Goal: Book appointment/travel/reservation

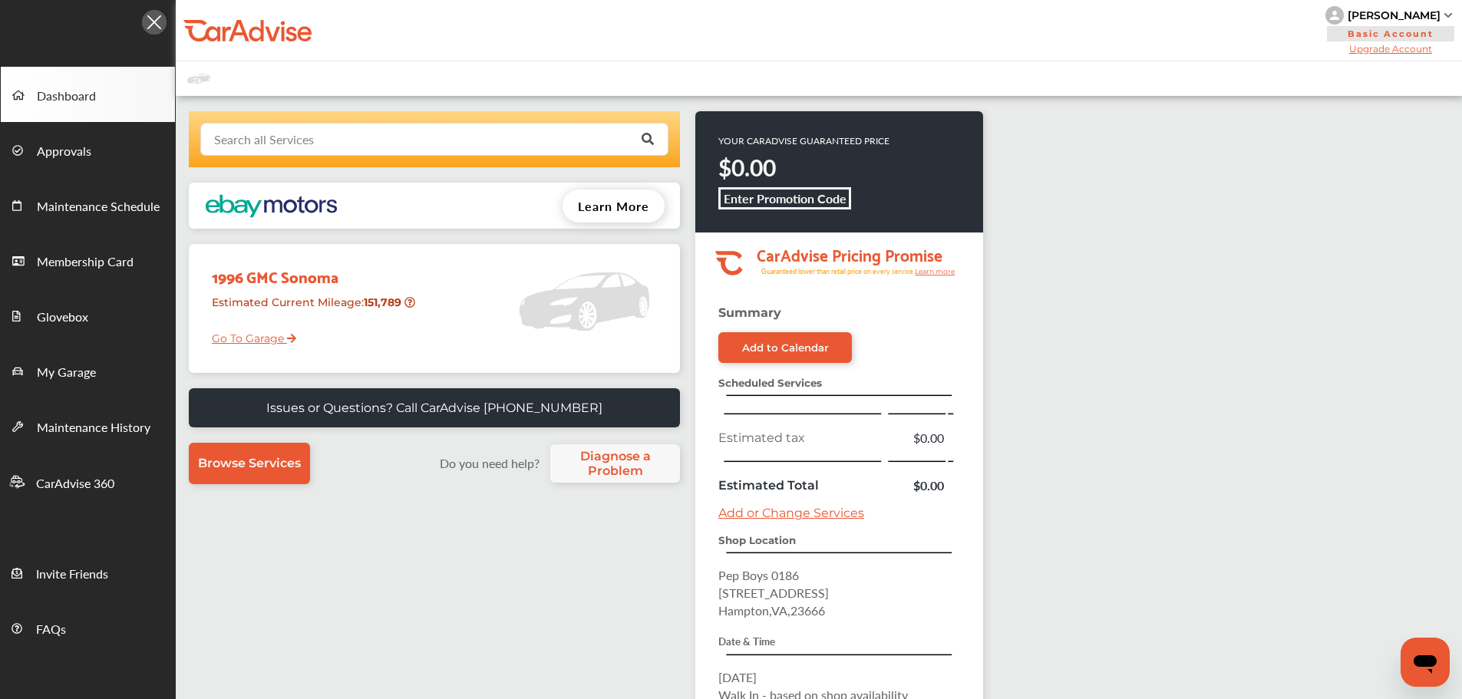
click at [532, 137] on input "text" at bounding box center [431, 139] width 458 height 30
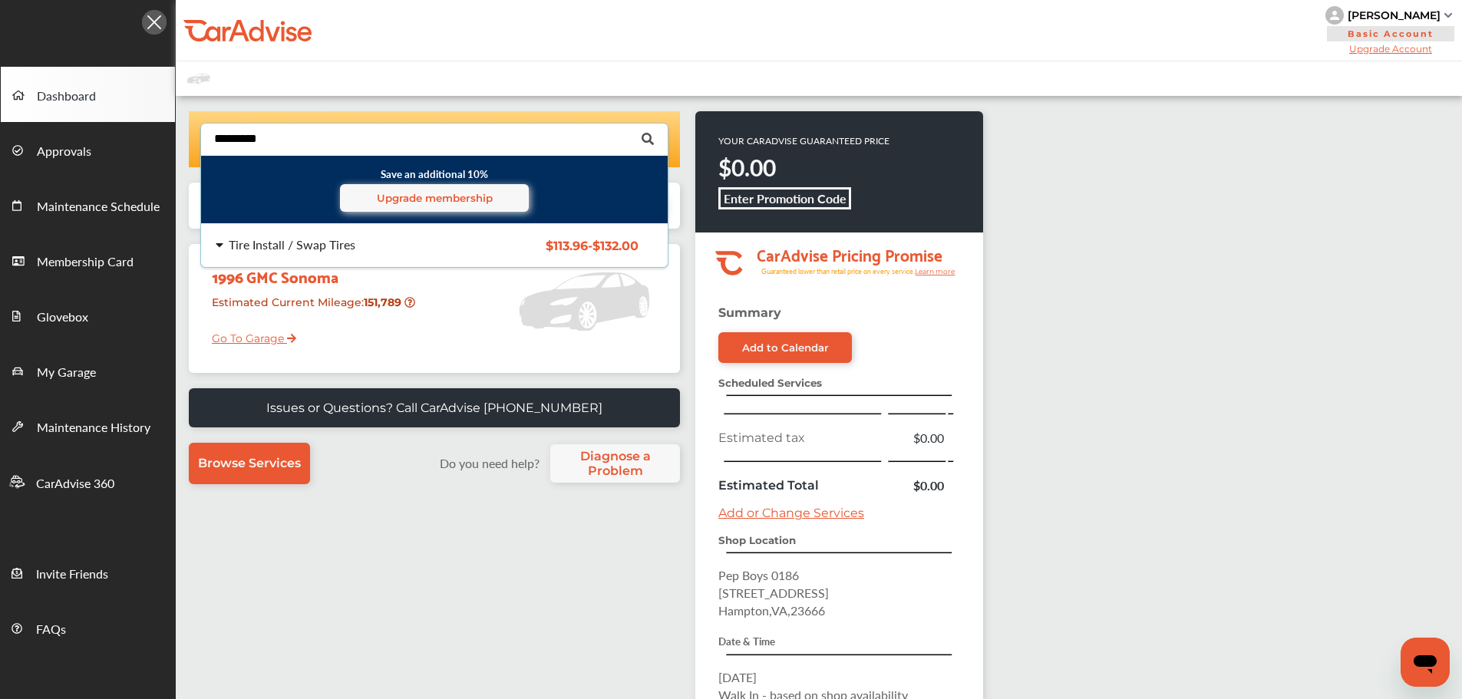
type input "*********"
click at [643, 246] on div "$113.96 - $132.00" at bounding box center [576, 245] width 147 height 13
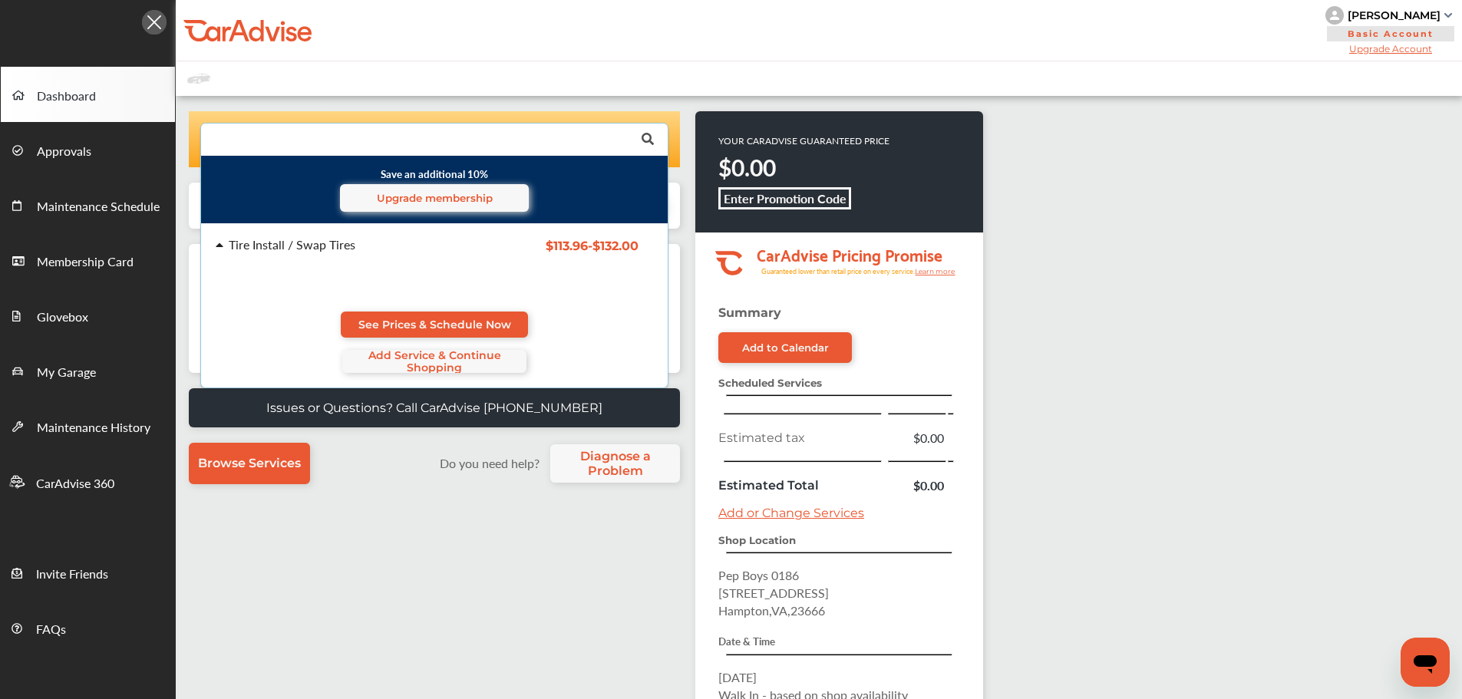
click at [427, 321] on span "See Prices & Schedule Now" at bounding box center [434, 324] width 153 height 12
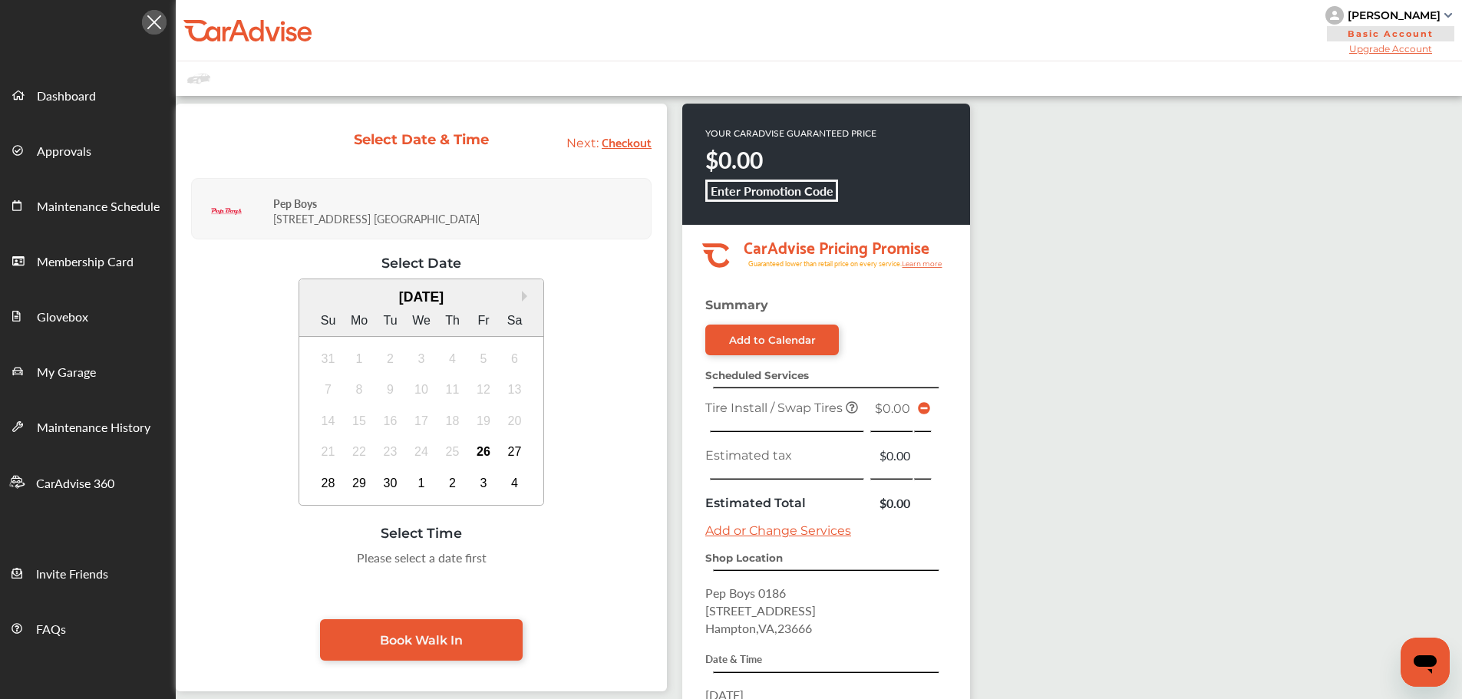
scroll to position [204, 0]
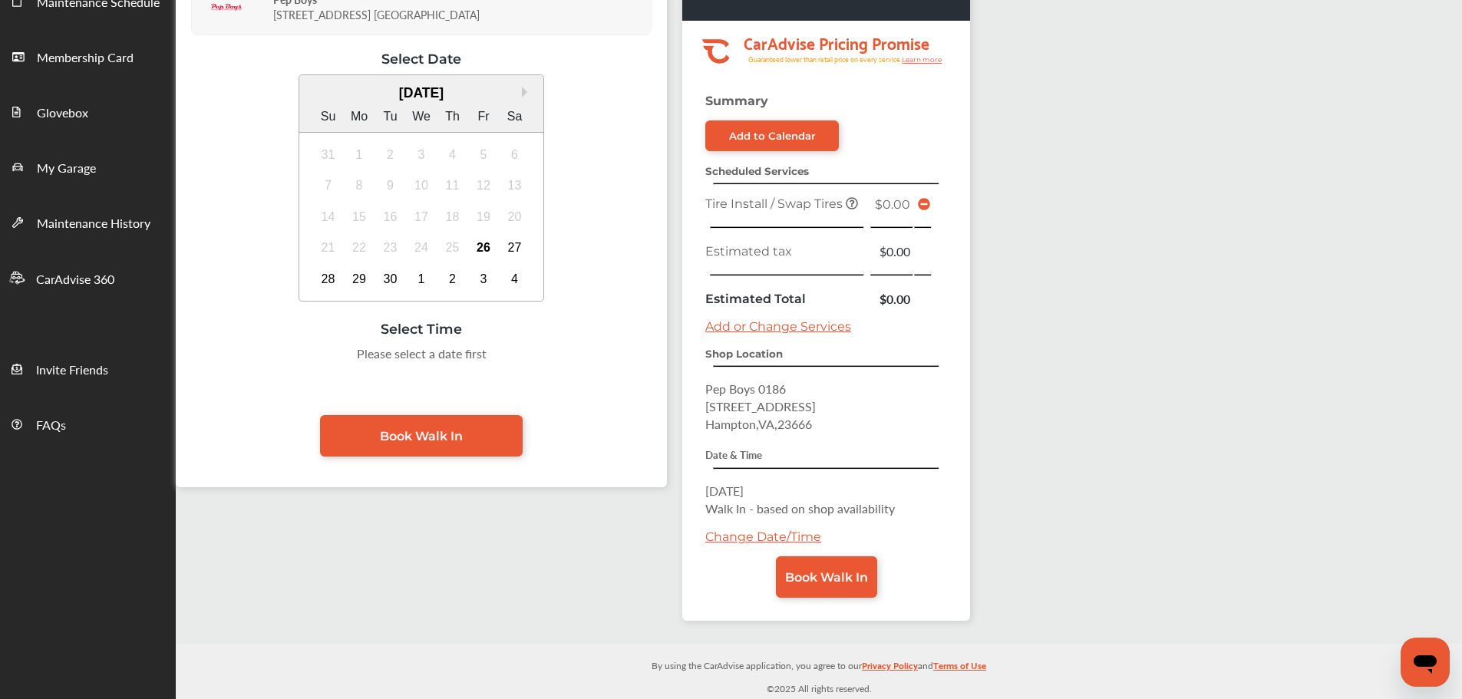
click at [378, 281] on div "30" at bounding box center [390, 279] width 25 height 25
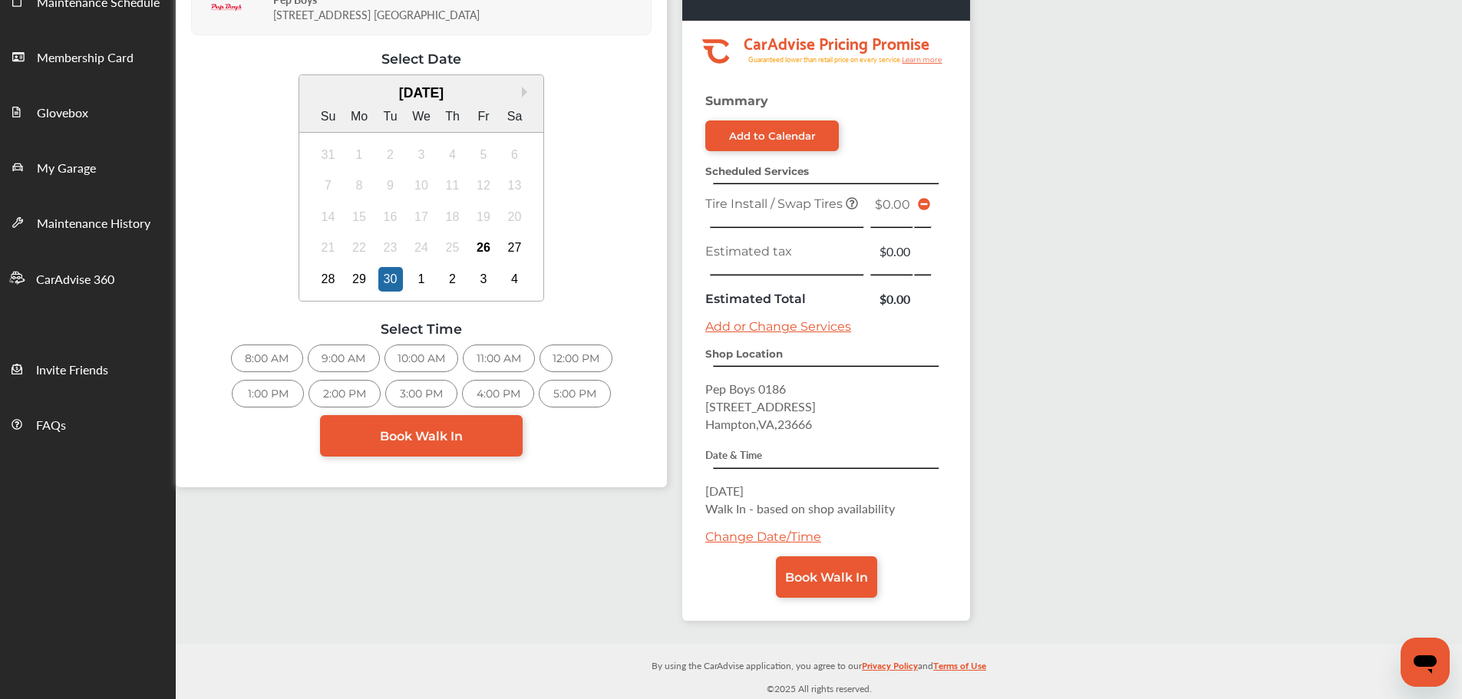
click at [249, 348] on div "8:00 AM" at bounding box center [267, 359] width 72 height 28
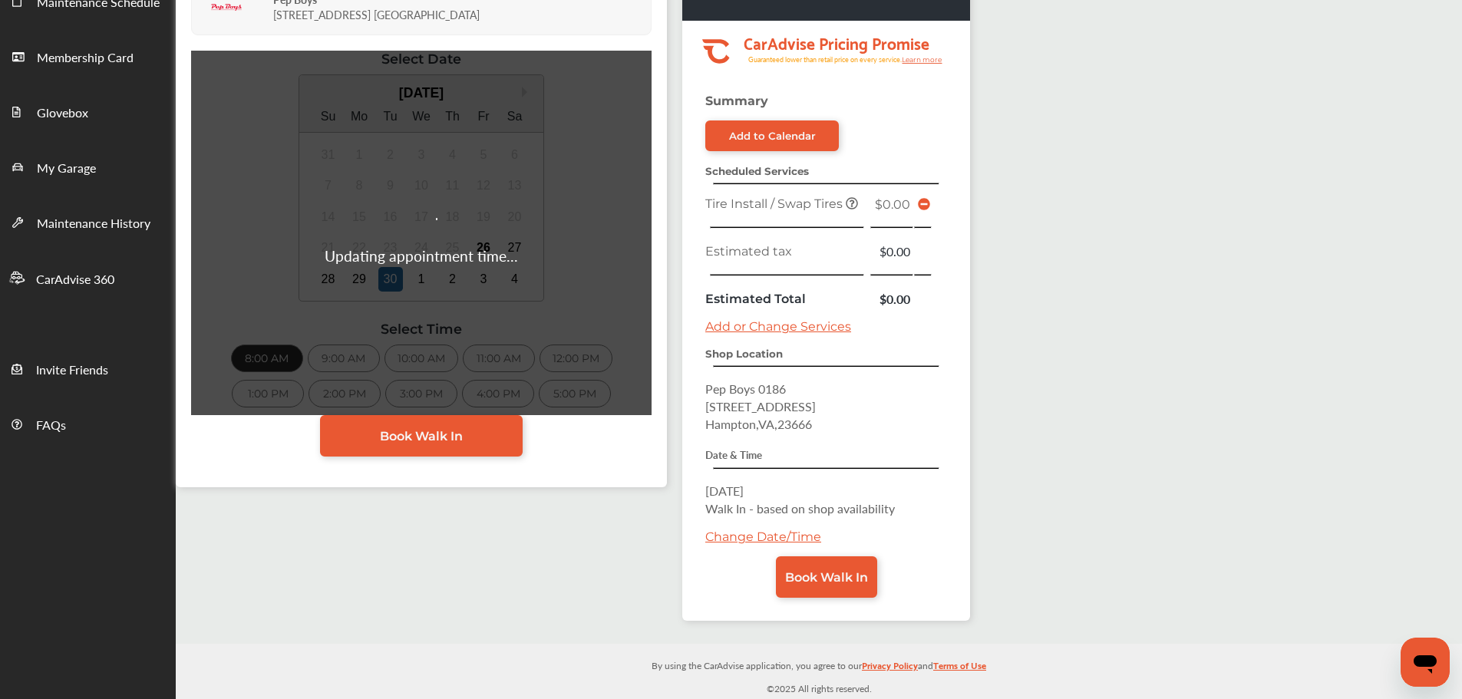
scroll to position [202, 0]
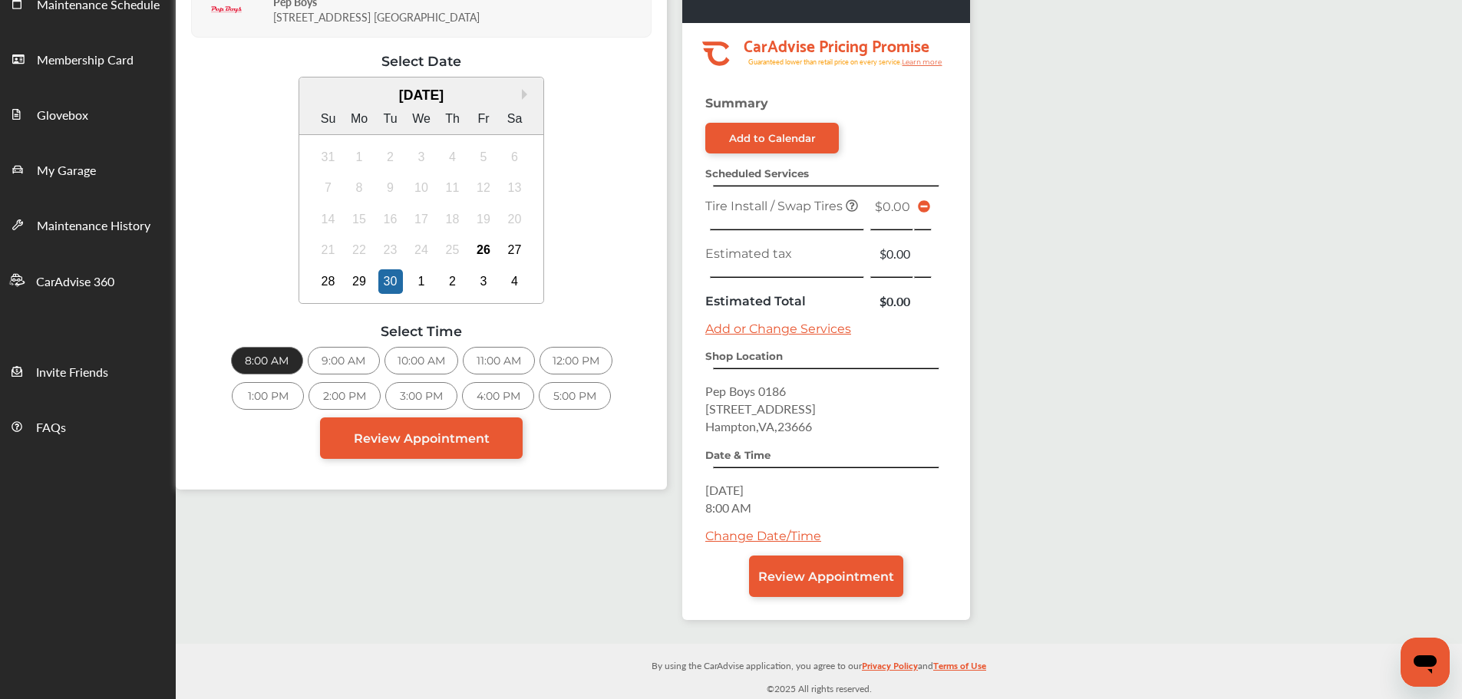
click at [404, 434] on span "Review Appointment" at bounding box center [422, 438] width 136 height 15
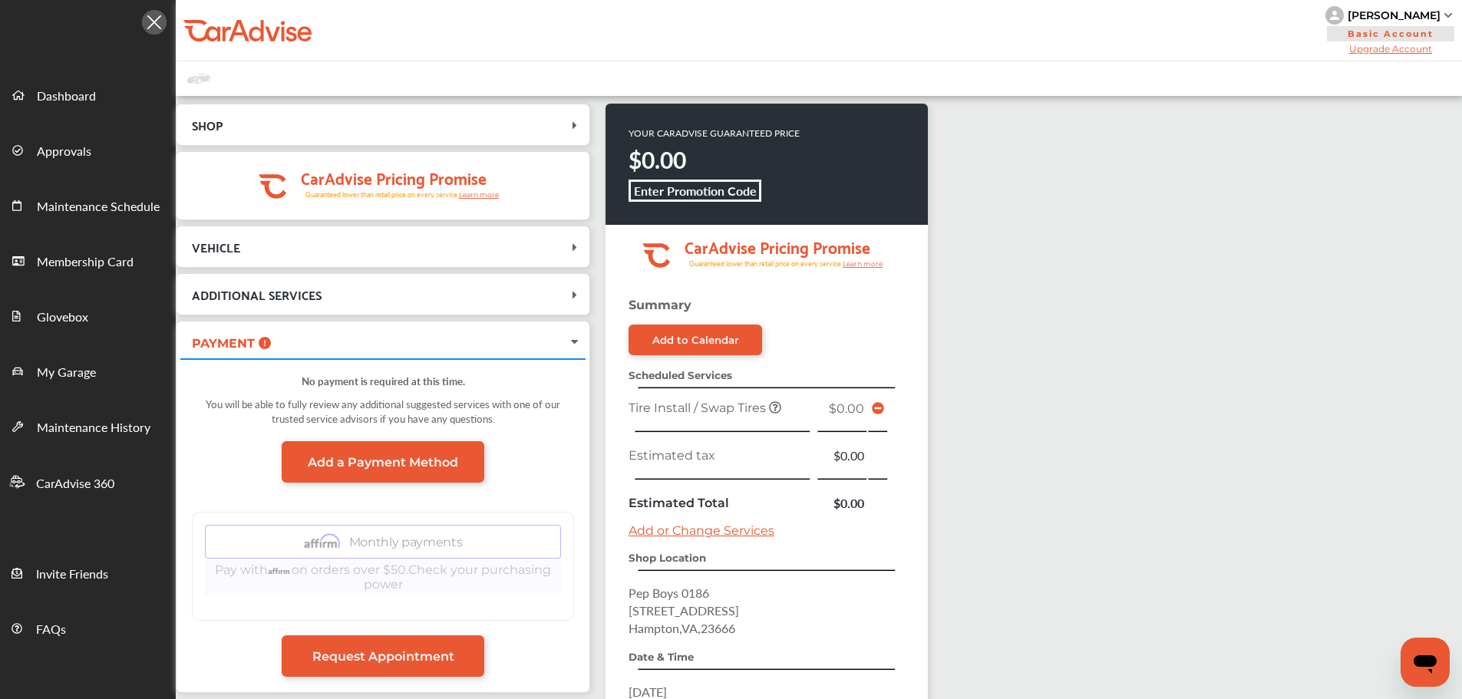
scroll to position [202, 0]
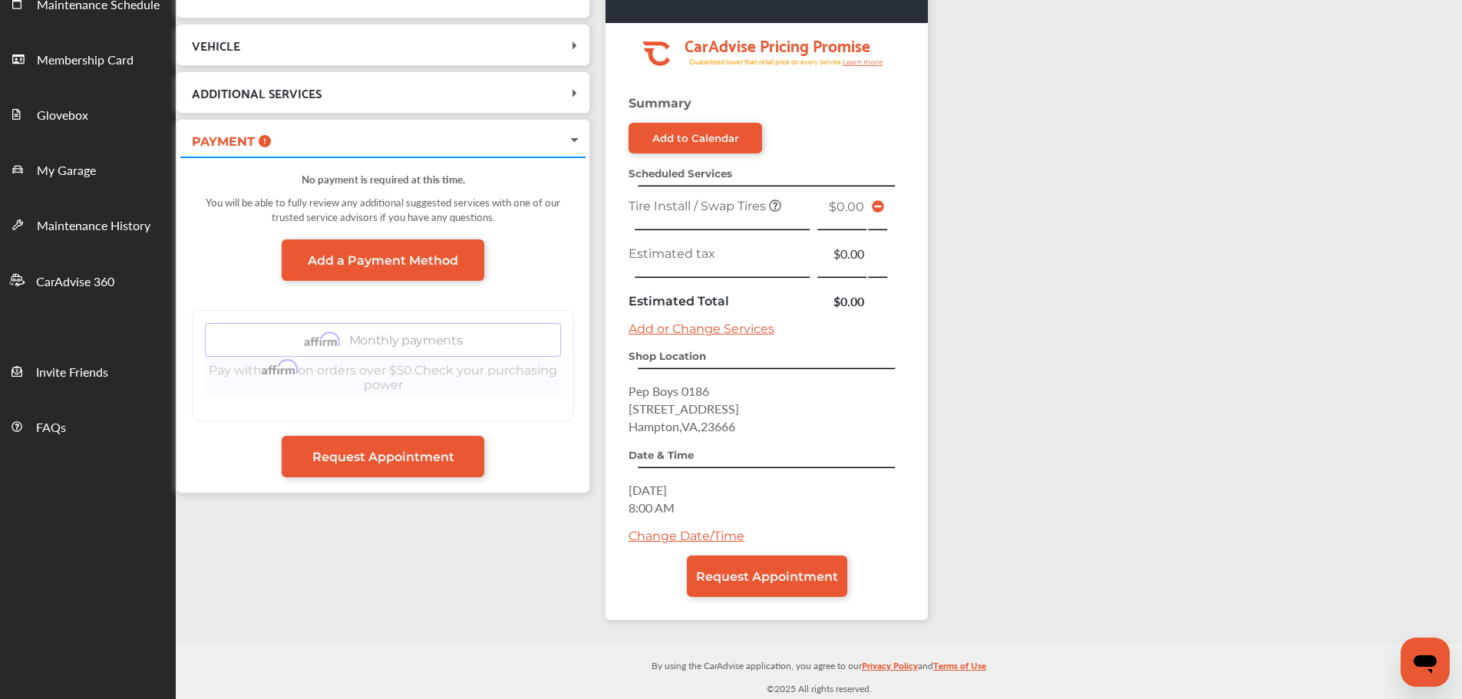
click at [715, 577] on span "Request Appointment" at bounding box center [767, 576] width 142 height 15
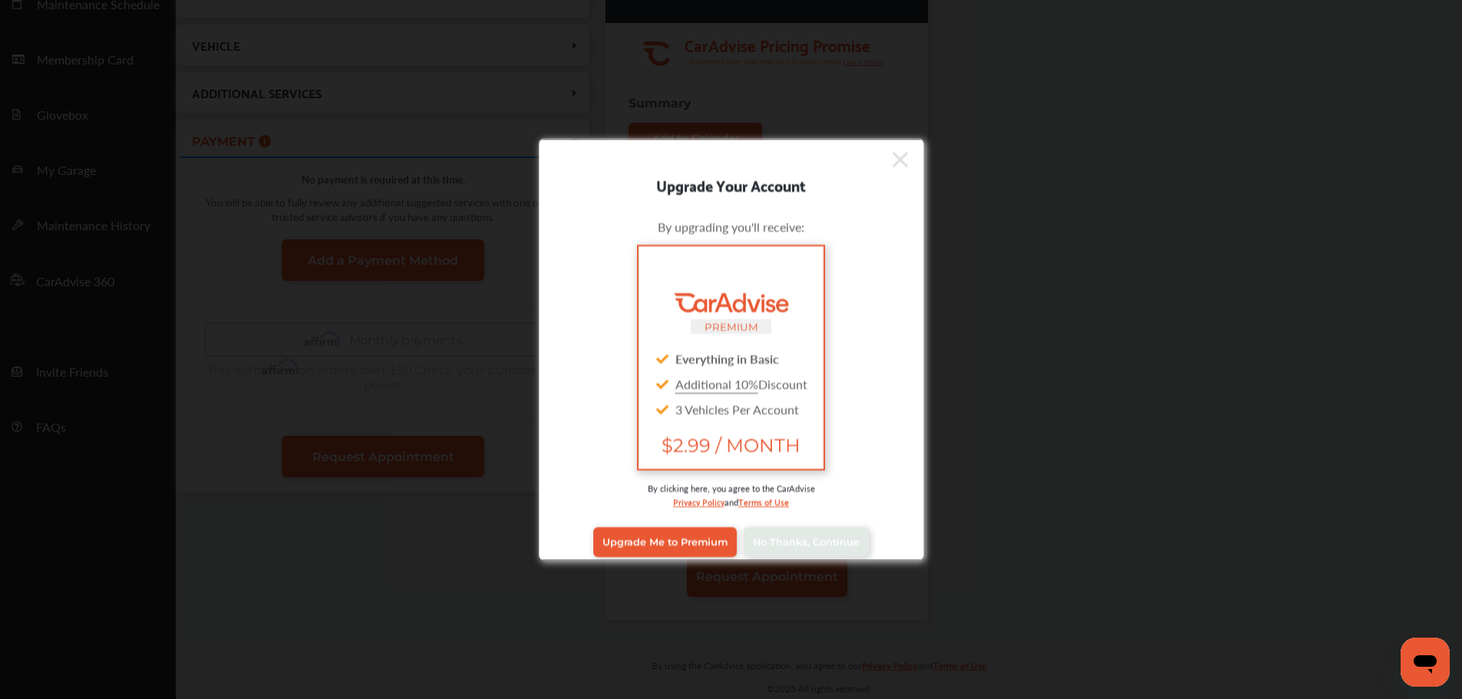
click at [757, 547] on span "No Thanks, Continue" at bounding box center [806, 542] width 107 height 12
